Goal: Transaction & Acquisition: Subscribe to service/newsletter

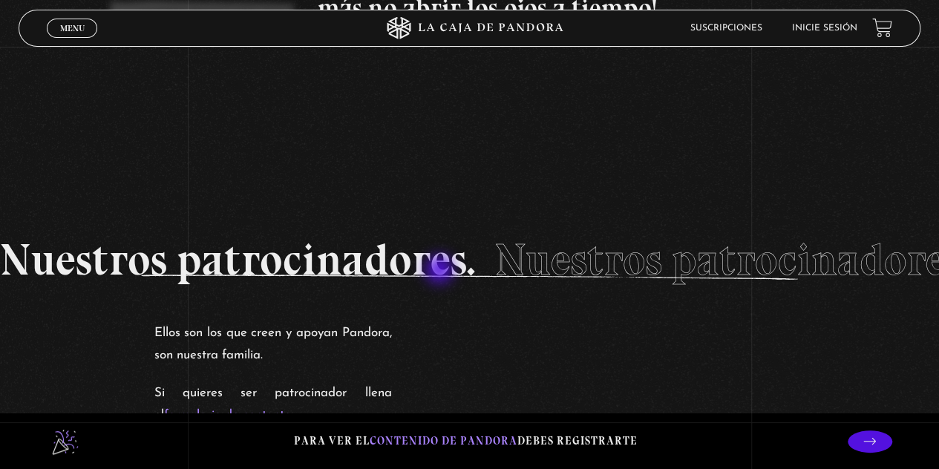
scroll to position [2271, 0]
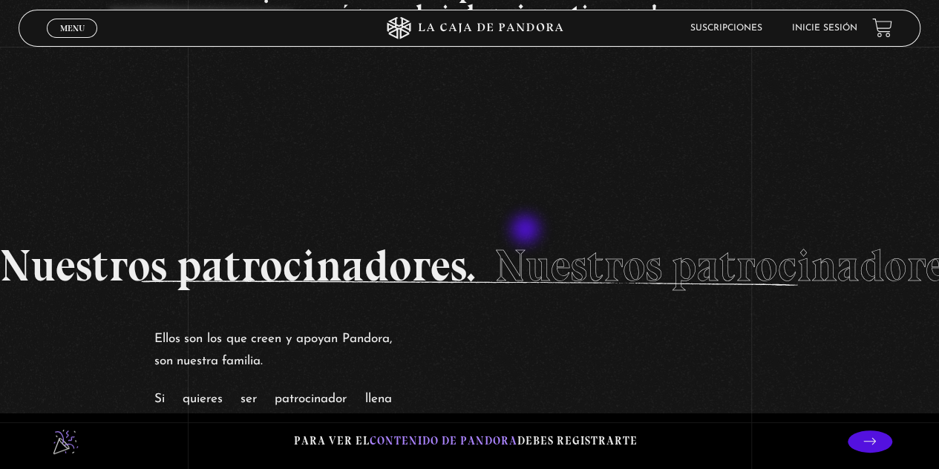
click at [527, 231] on li "Nuestros patrocinadores." at bounding box center [740, 266] width 495 height 80
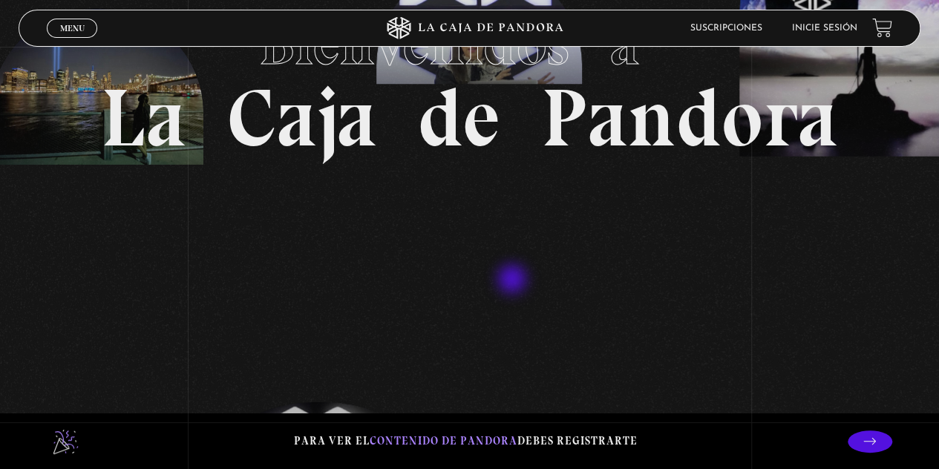
scroll to position [0, 0]
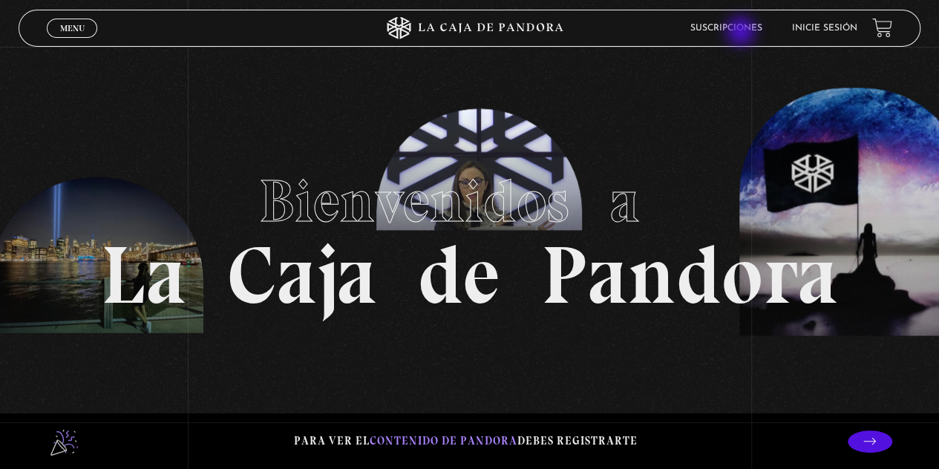
click at [742, 33] on link "Suscripciones" at bounding box center [726, 28] width 72 height 9
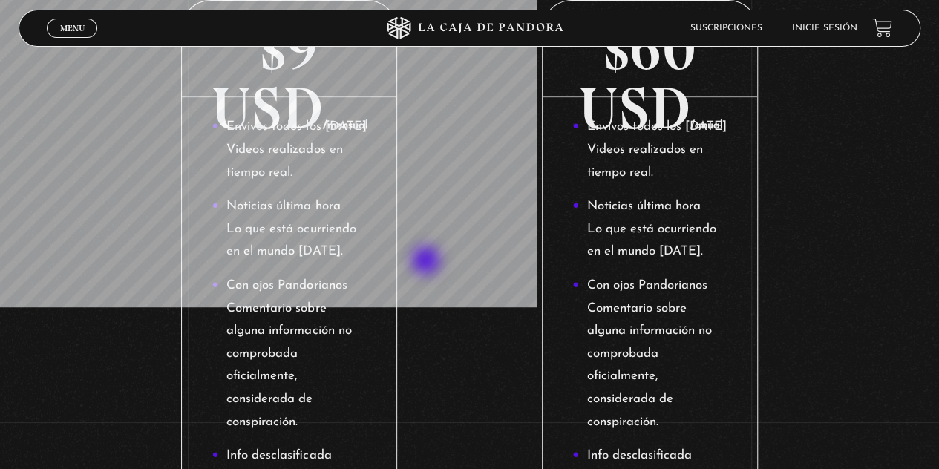
scroll to position [223, 0]
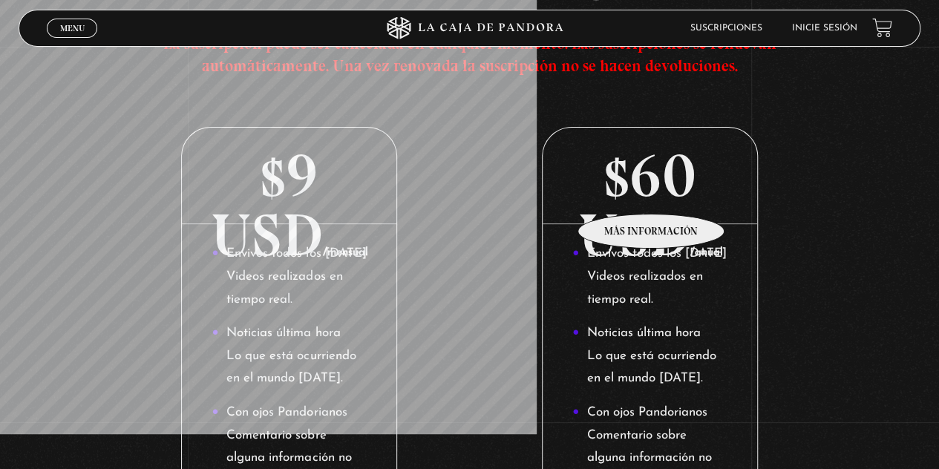
click at [652, 191] on p "$60 USD /anual" at bounding box center [649, 176] width 214 height 96
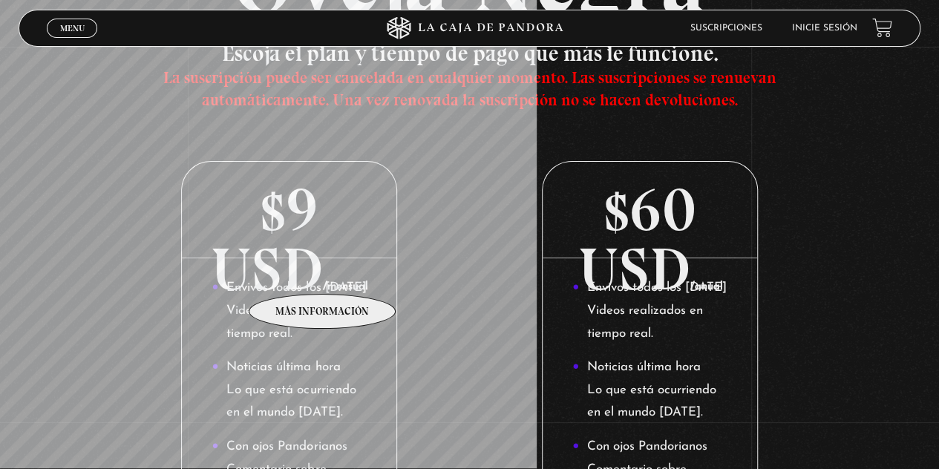
scroll to position [74, 0]
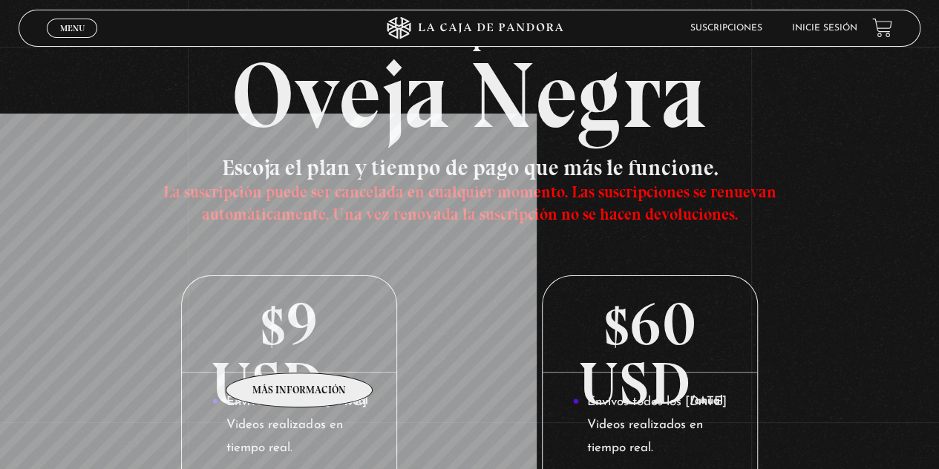
click at [300, 350] on p "$9 USD /mensual" at bounding box center [289, 324] width 214 height 96
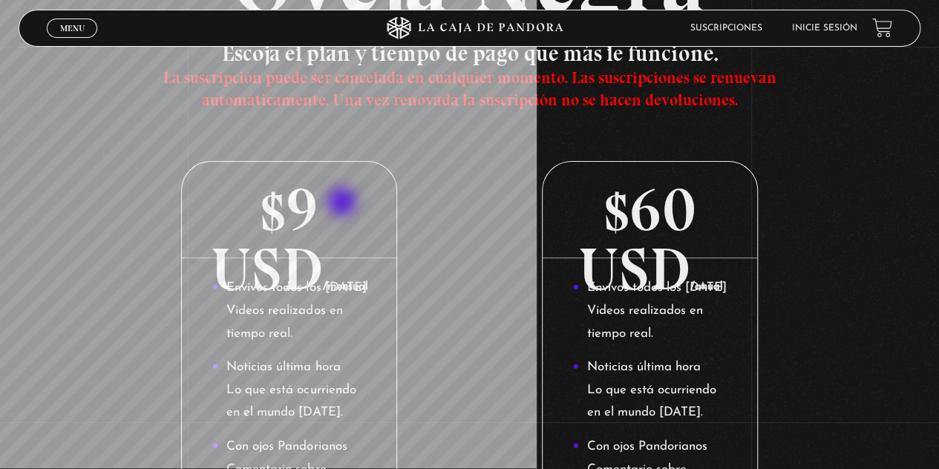
scroll to position [297, 0]
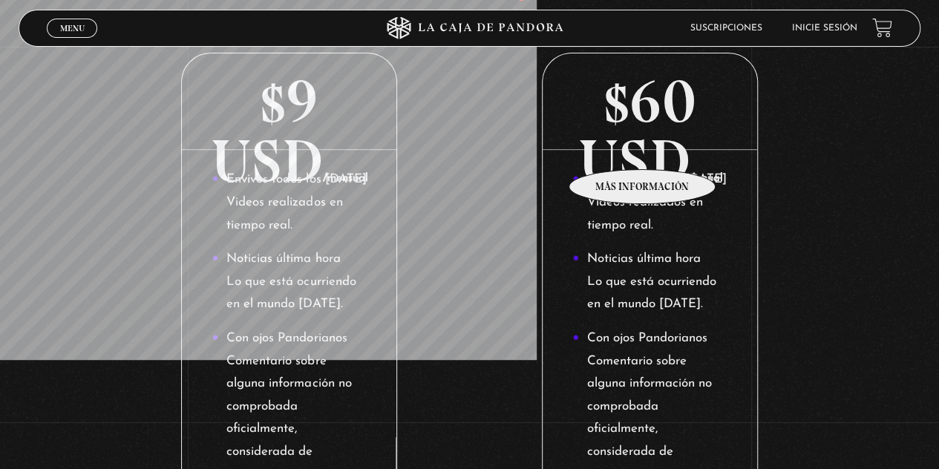
click at [643, 147] on p "$60 USD /anual" at bounding box center [649, 101] width 214 height 96
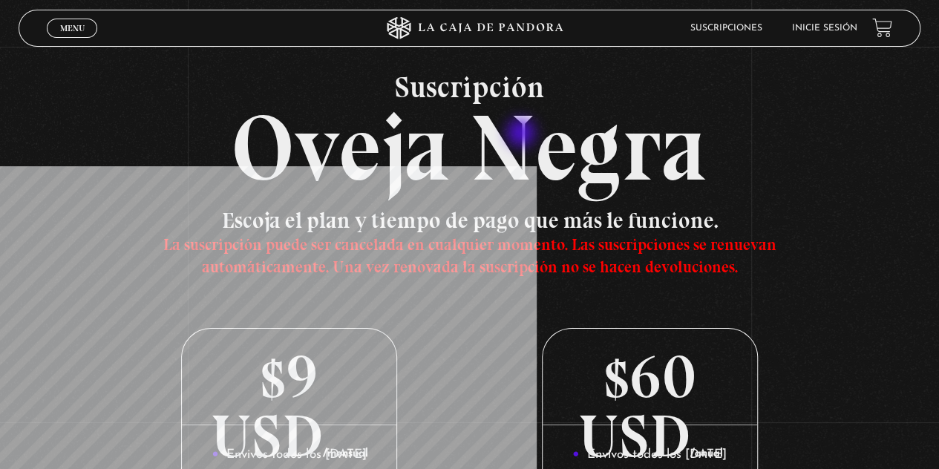
scroll to position [0, 0]
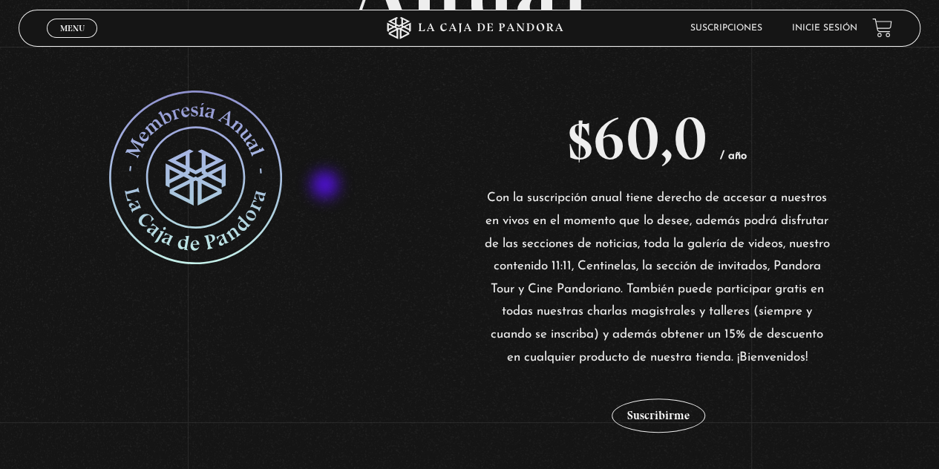
scroll to position [223, 0]
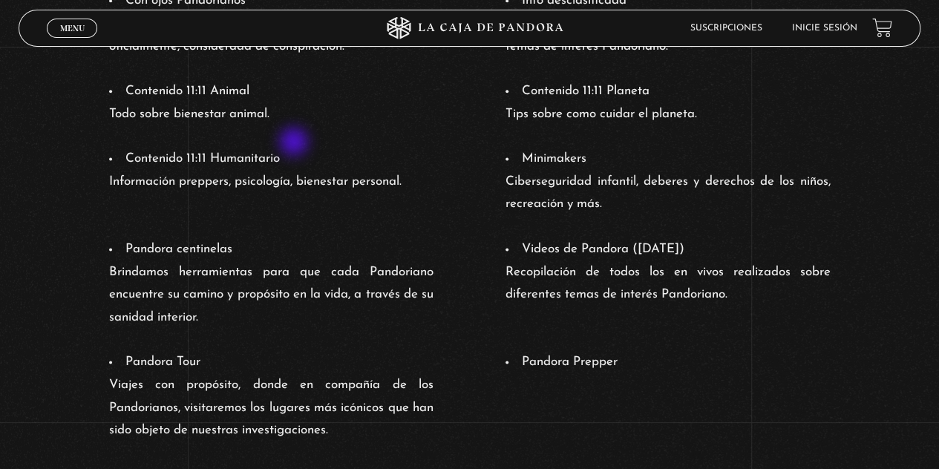
scroll to position [965, 0]
